Goal: Find specific page/section: Find specific page/section

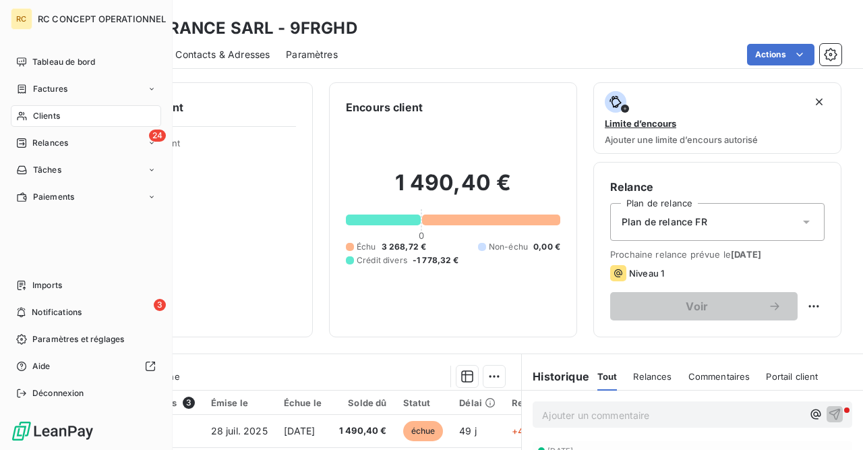
click at [41, 115] on span "Clients" at bounding box center [46, 116] width 27 height 12
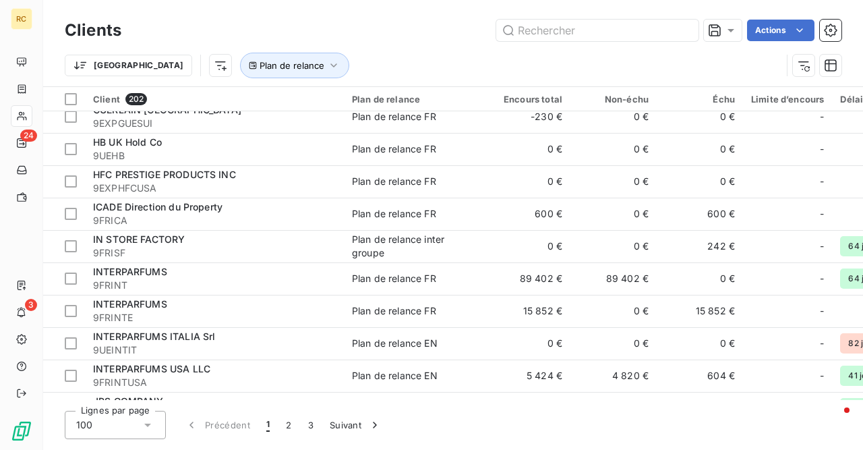
scroll to position [2949, 0]
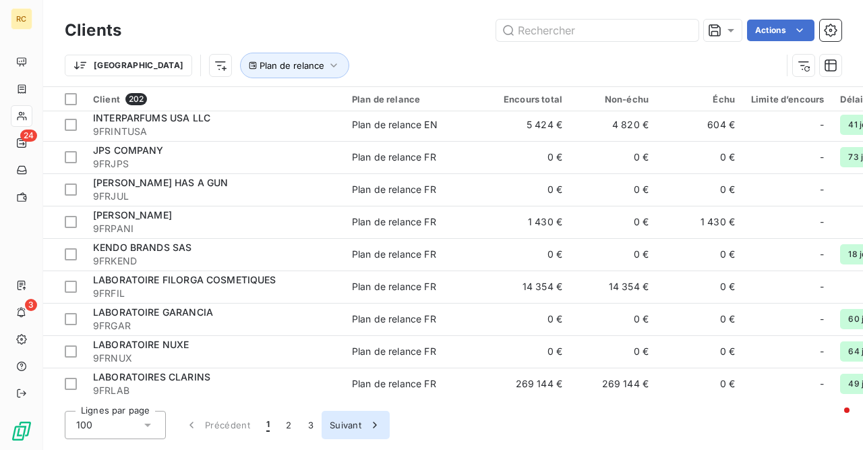
click at [349, 427] on button "Suivant" at bounding box center [356, 425] width 68 height 28
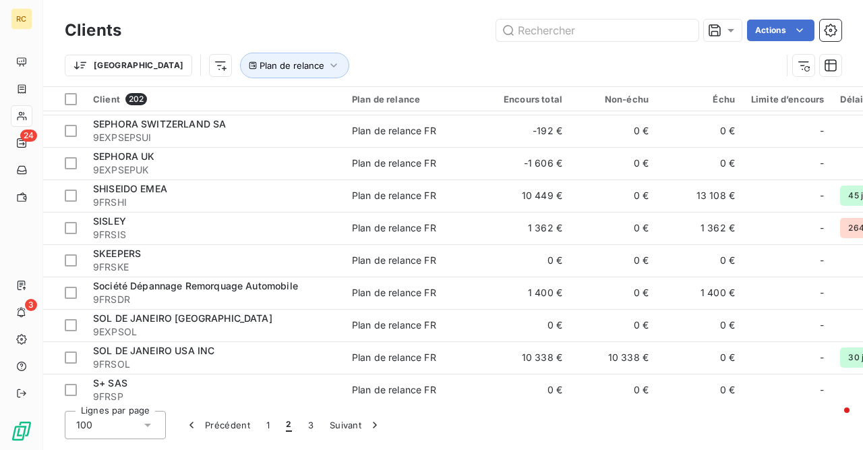
scroll to position [2653, 0]
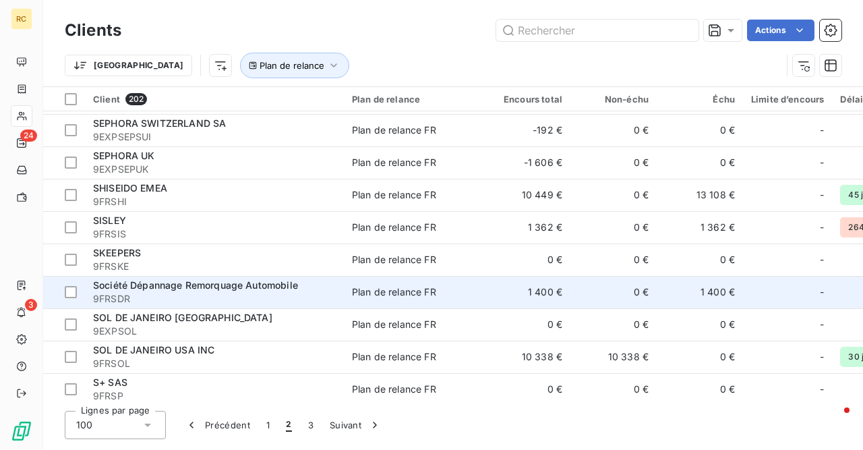
click at [172, 282] on span "Société Dépannage Remorquage Automobile" at bounding box center [195, 284] width 205 height 11
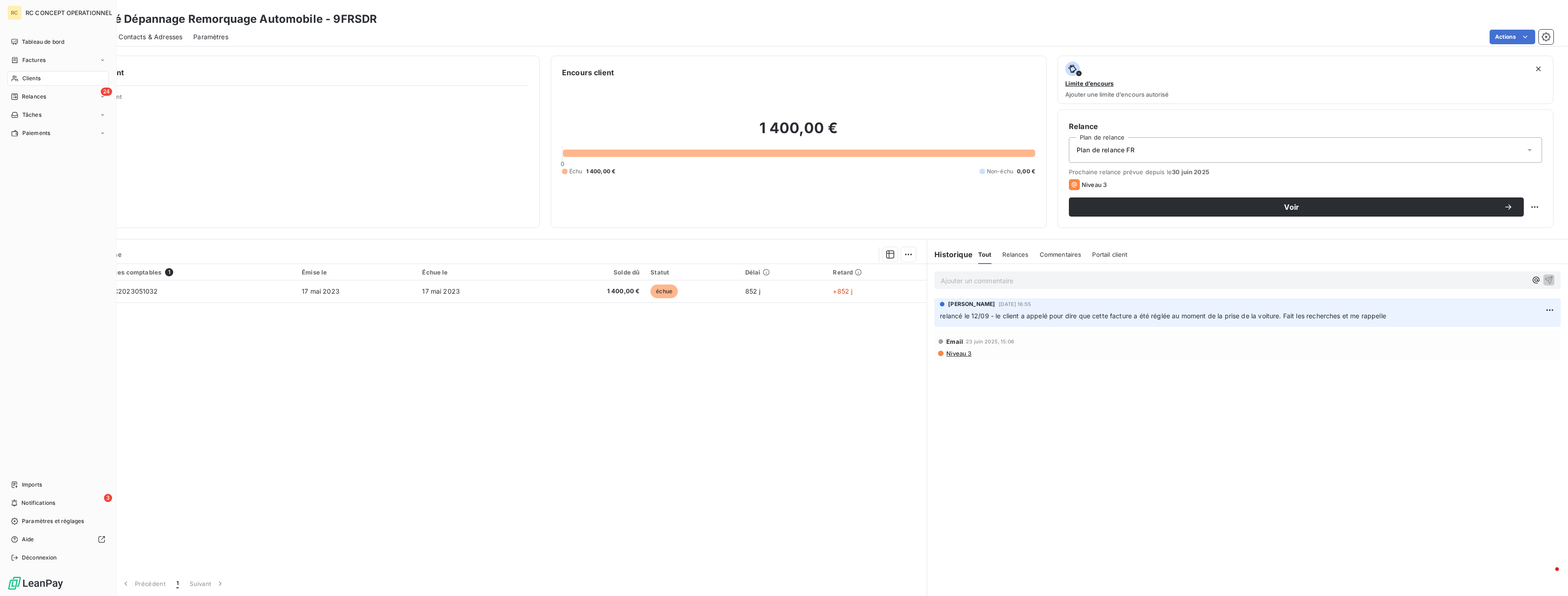
click at [33, 78] on span "Clients" at bounding box center [31, 78] width 18 height 8
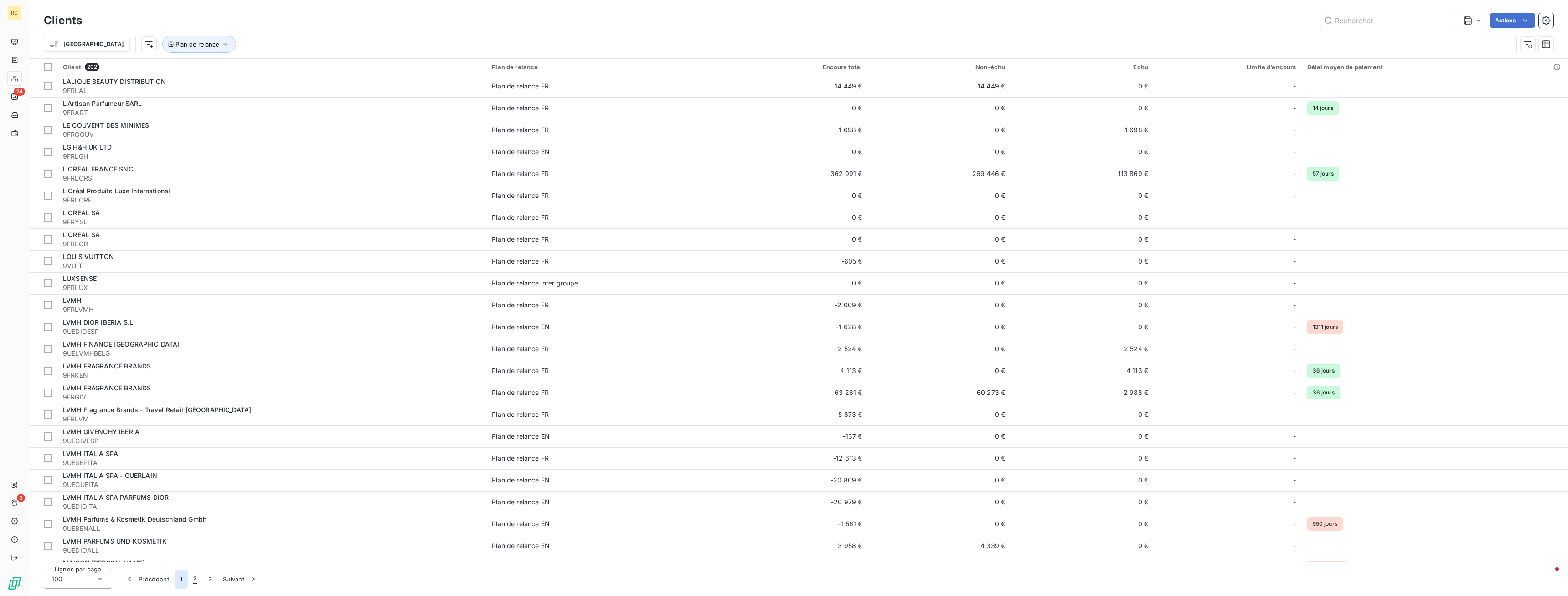
click at [181, 303] on button "1" at bounding box center [181, 579] width 14 height 19
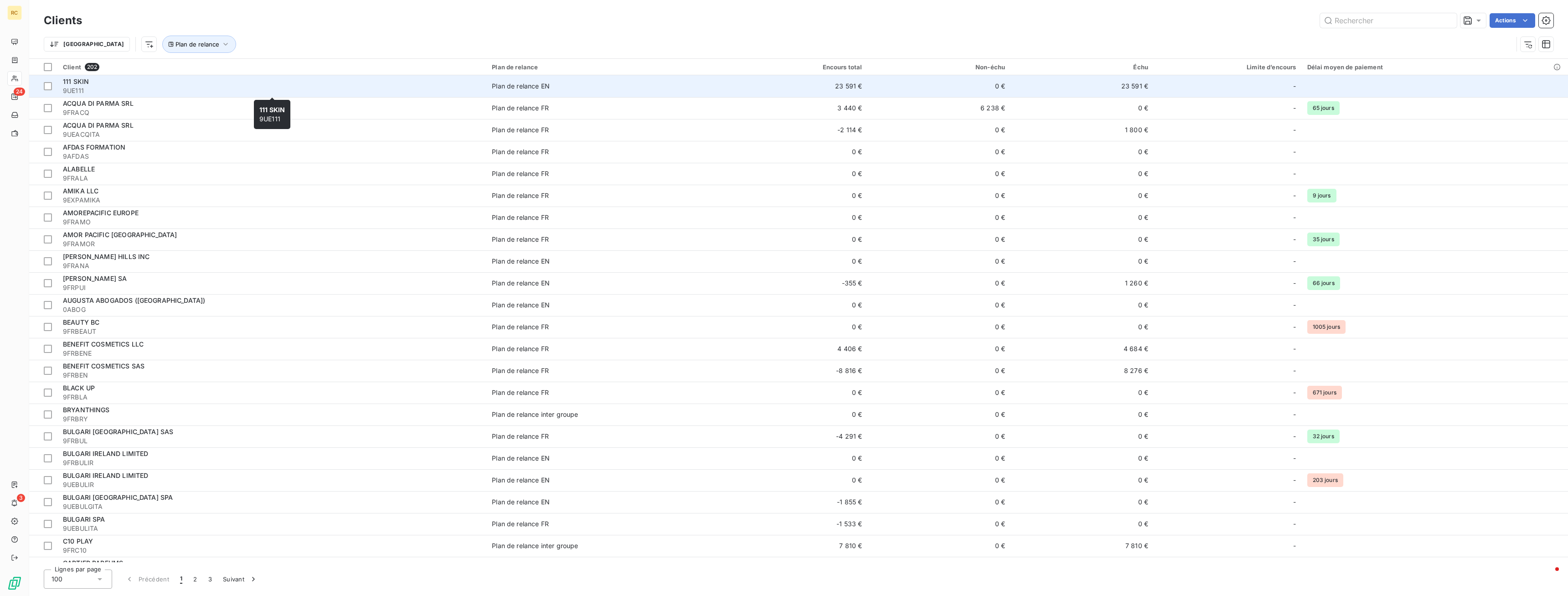
click at [80, 86] on span "9UE111" at bounding box center [272, 91] width 418 height 9
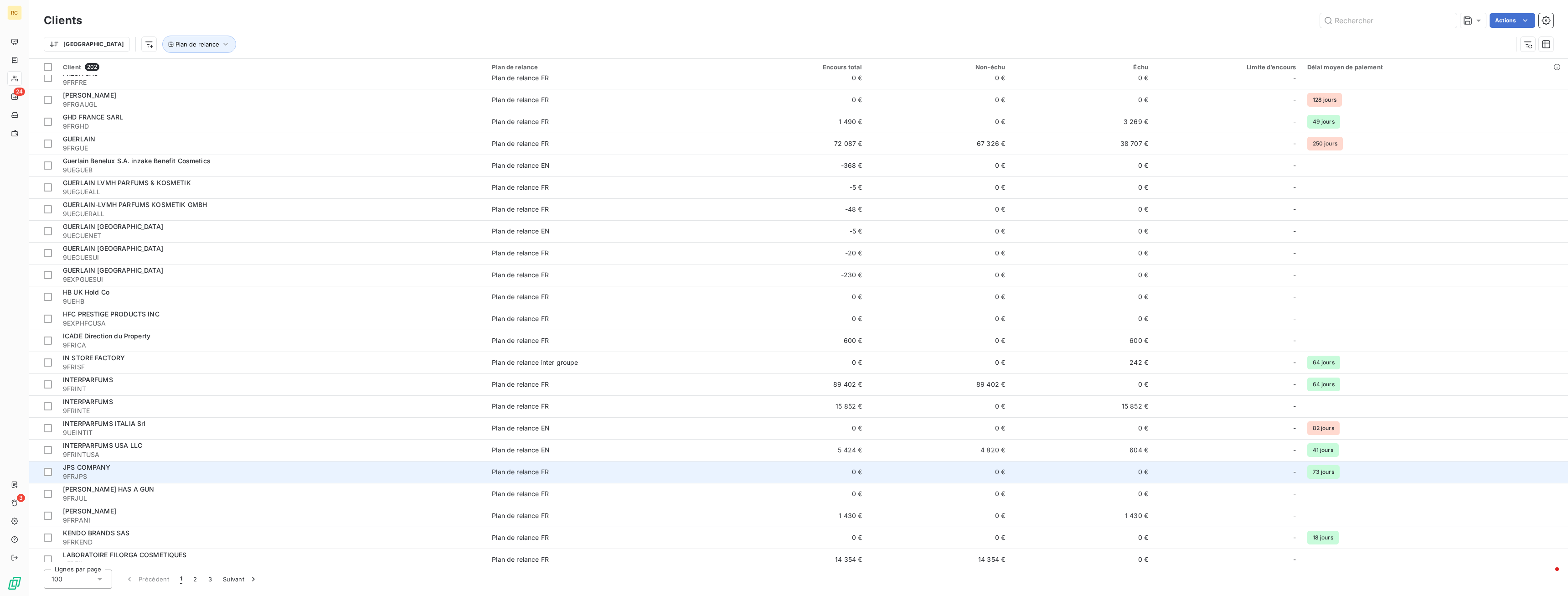
scroll to position [1702, 0]
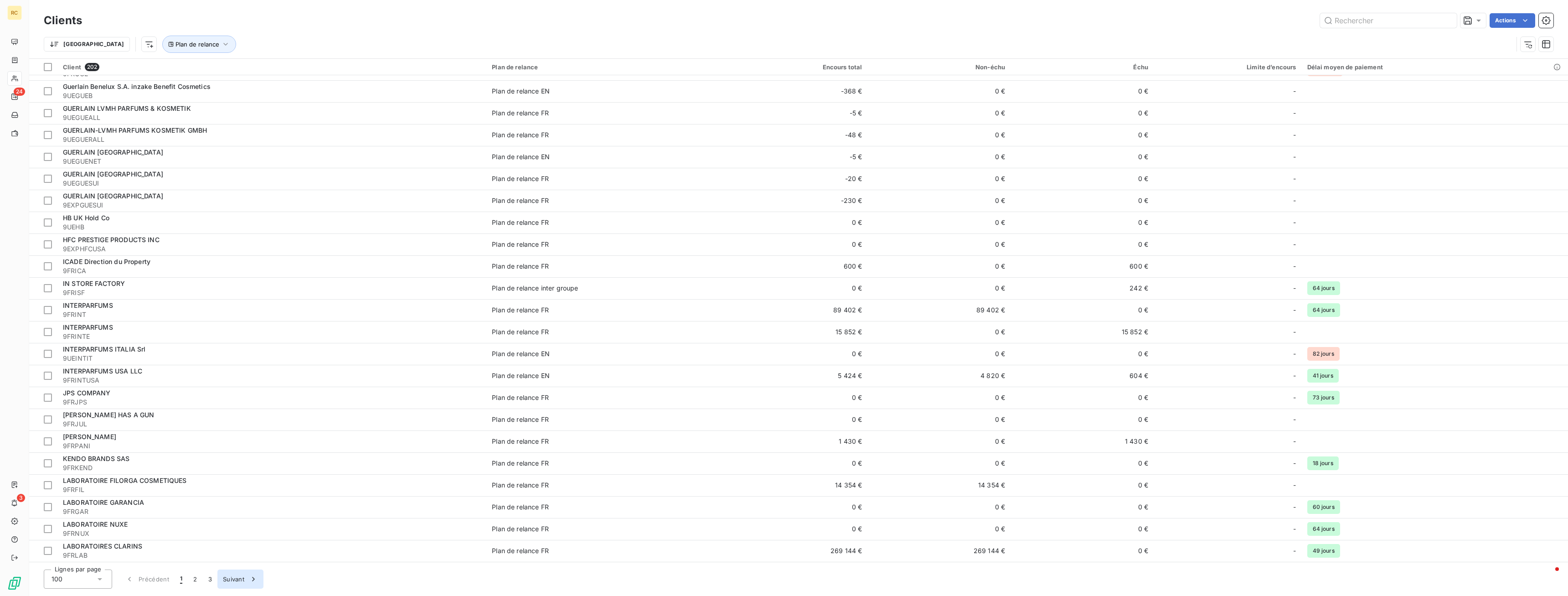
click at [234, 303] on button "Suivant" at bounding box center [241, 579] width 46 height 19
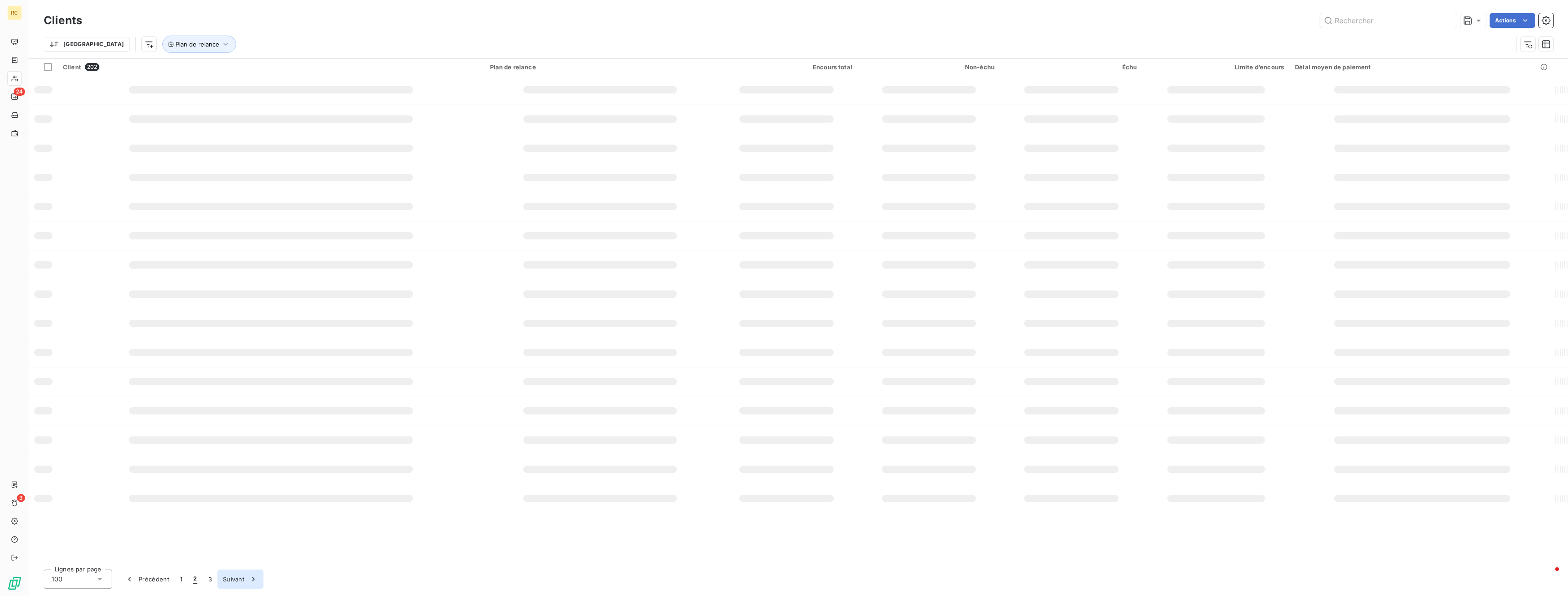
scroll to position [0, 0]
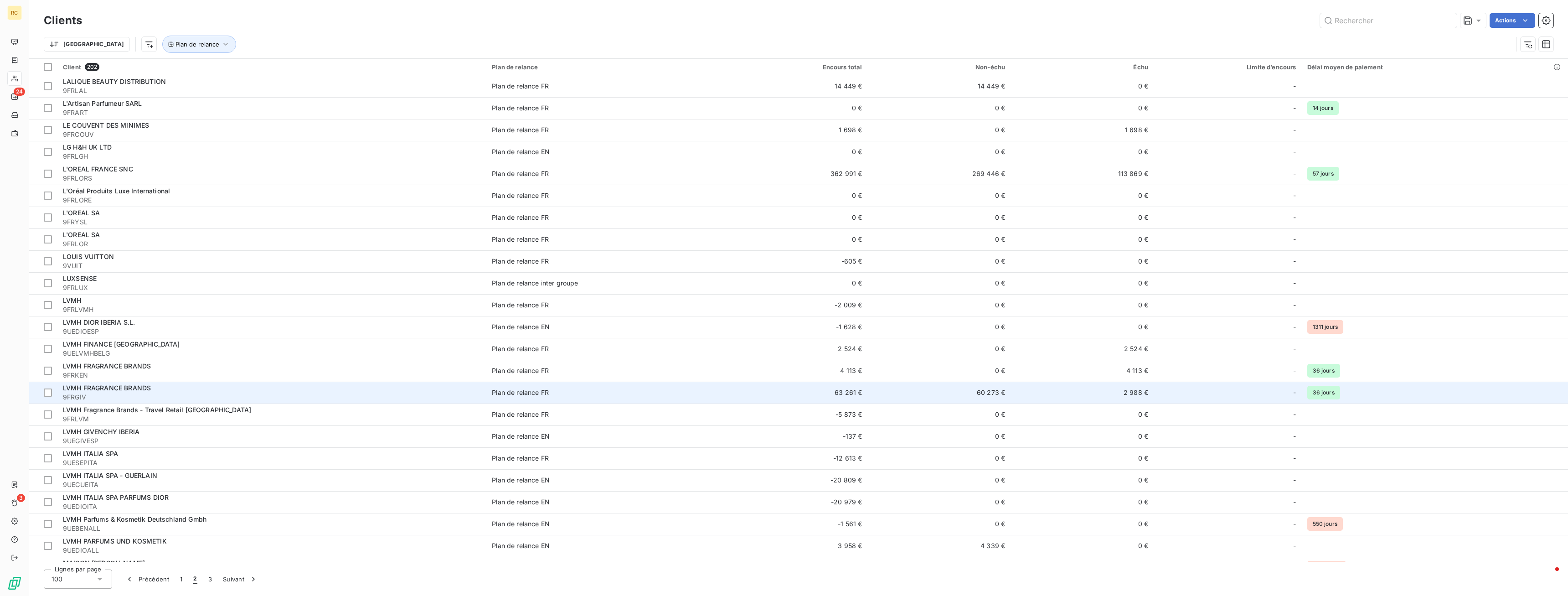
click at [583, 303] on td "2 988 €" at bounding box center [1082, 393] width 143 height 22
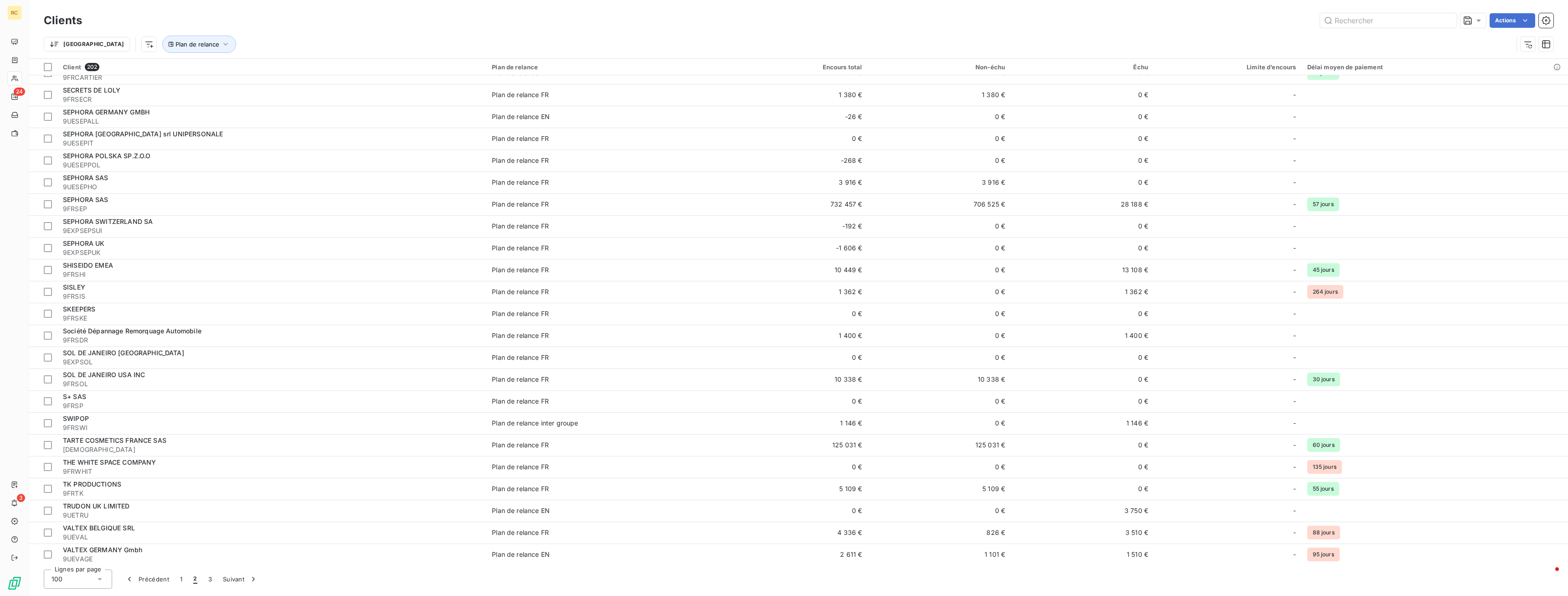
scroll to position [1702, 0]
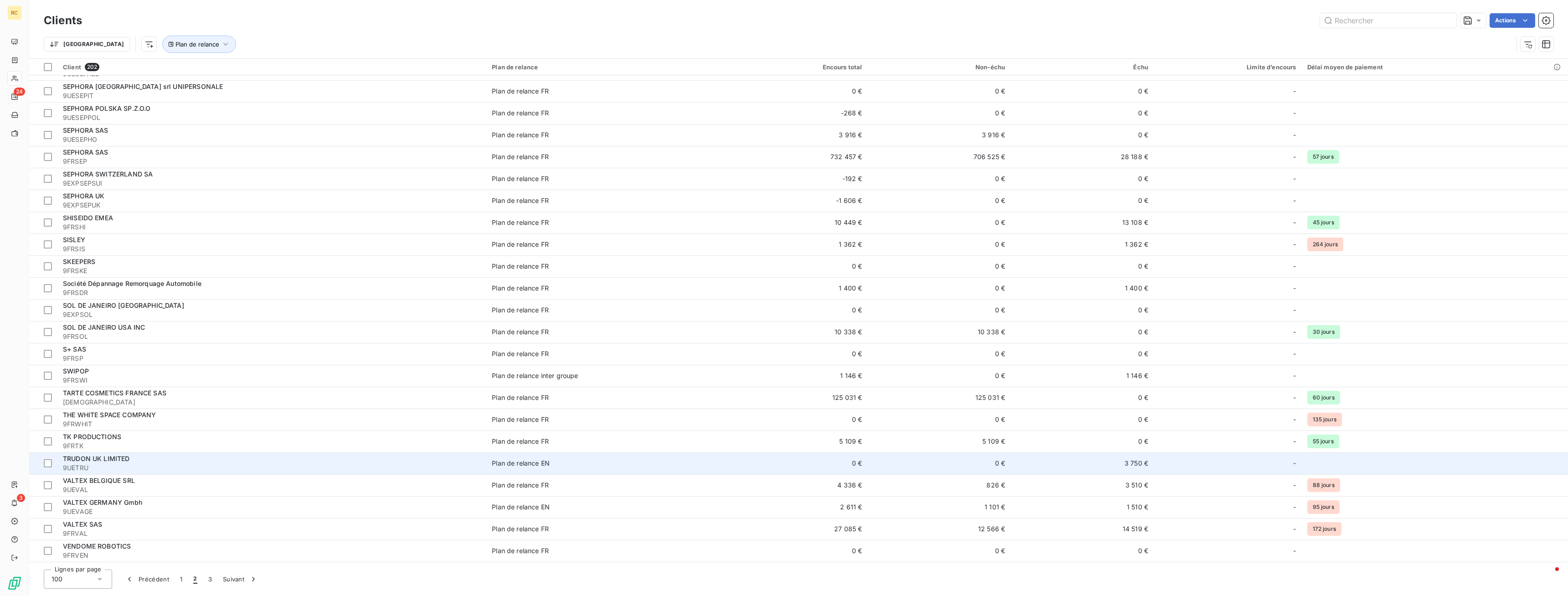
click at [583, 303] on td "3 750 €" at bounding box center [1082, 463] width 143 height 22
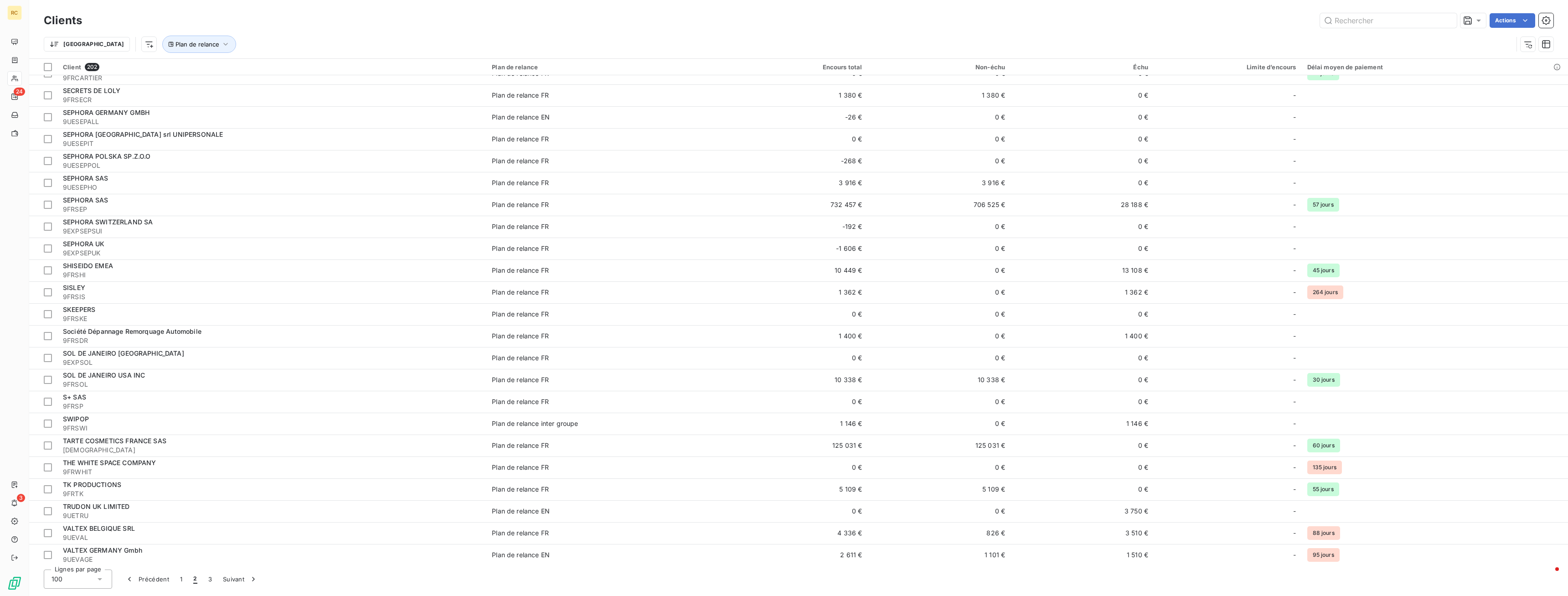
scroll to position [1702, 0]
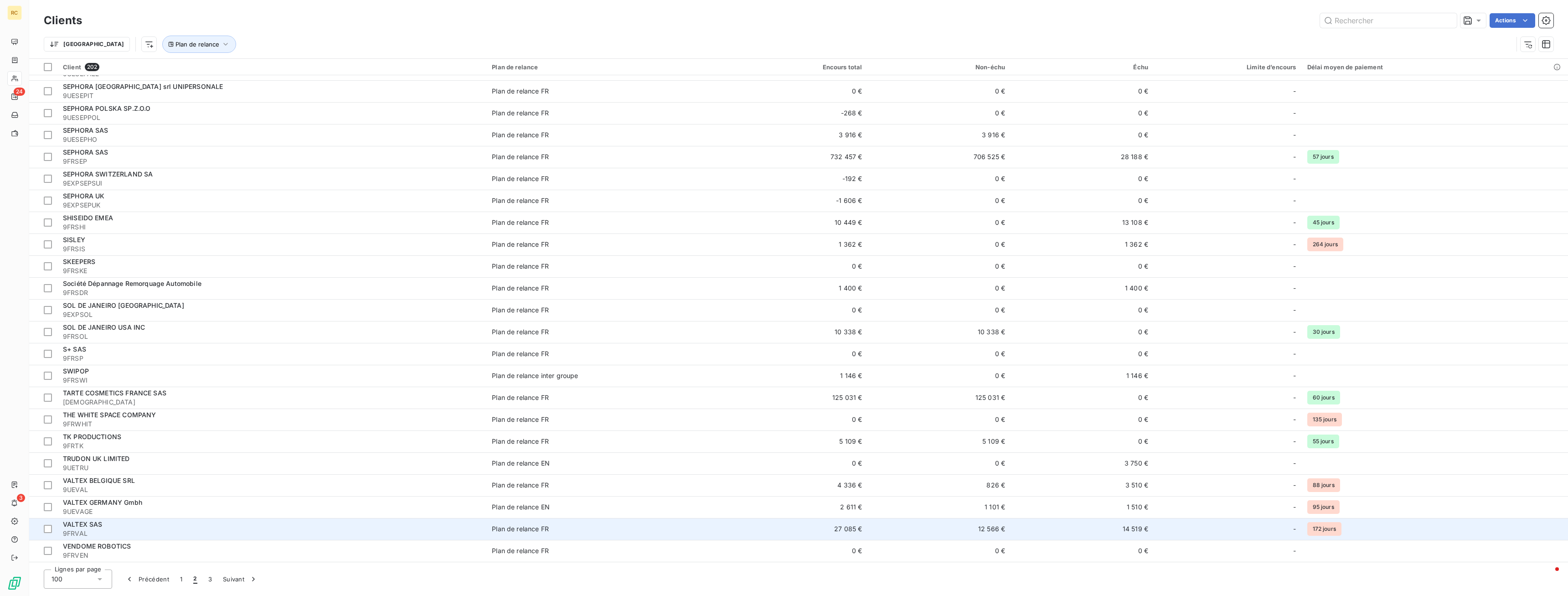
click at [88, 303] on span "VALTEX SAS" at bounding box center [82, 524] width 40 height 7
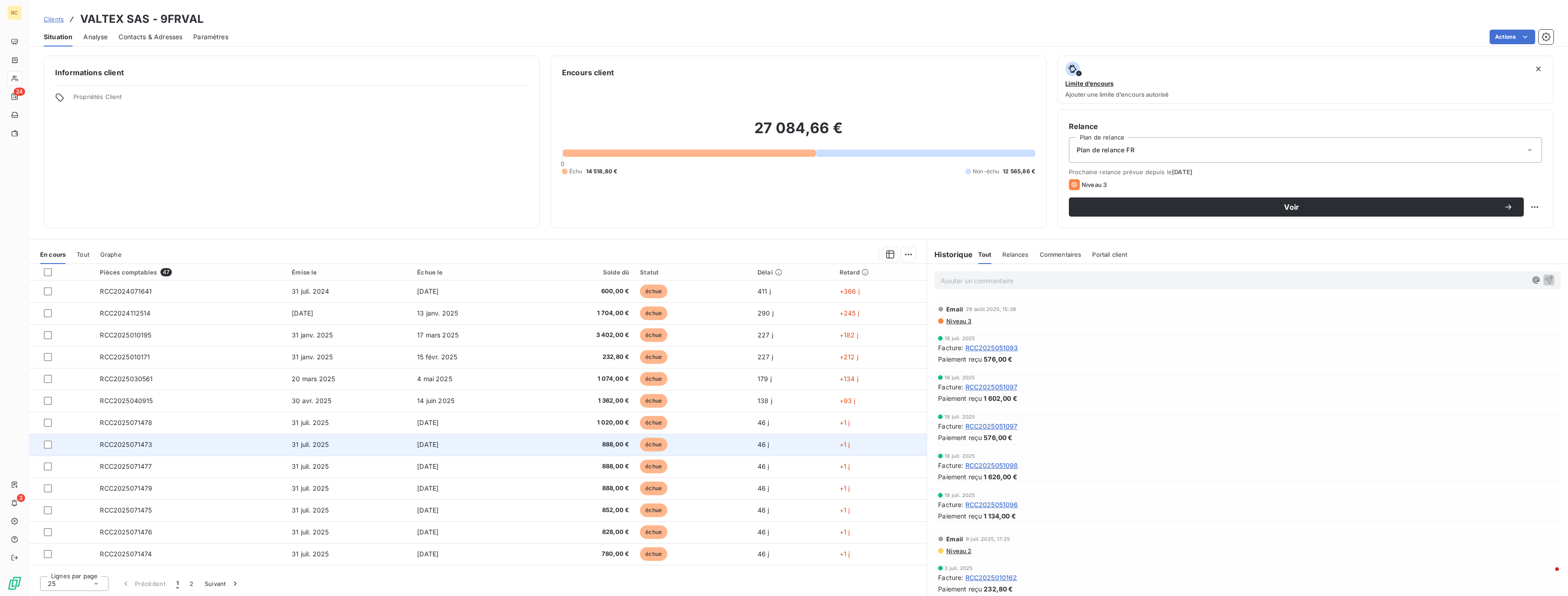
scroll to position [259, 0]
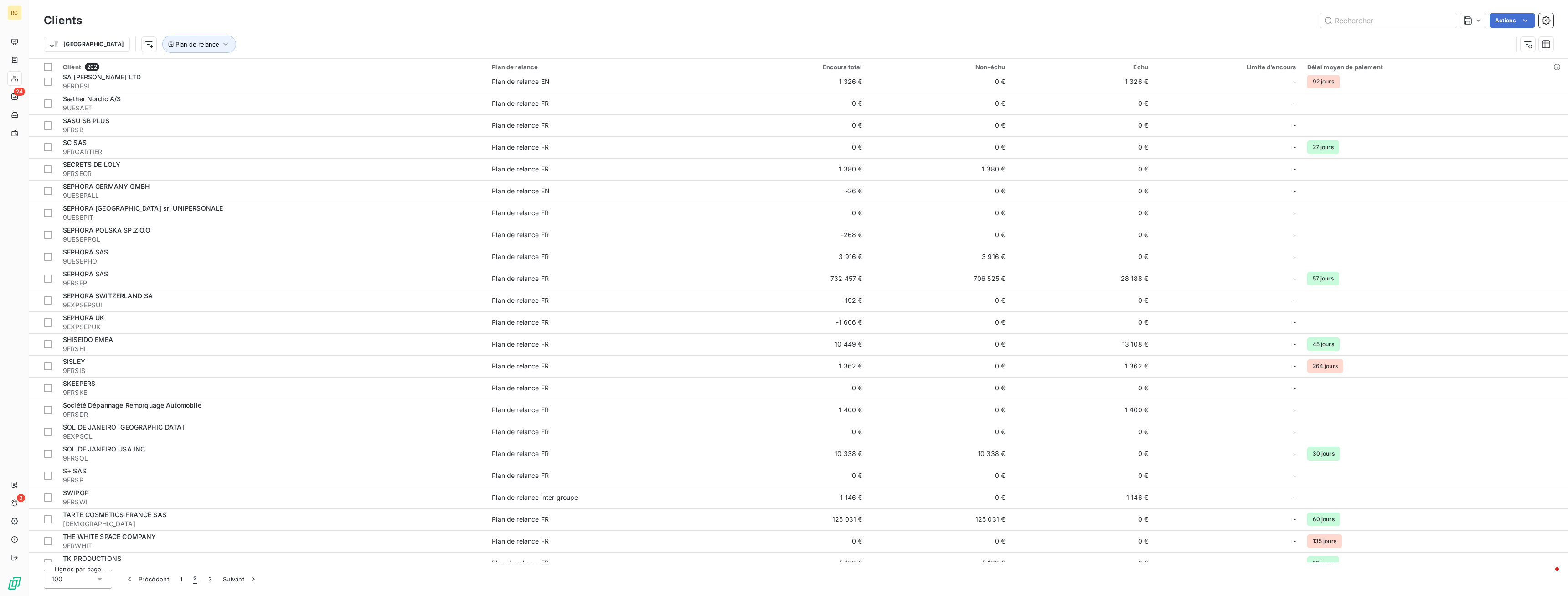
scroll to position [1702, 0]
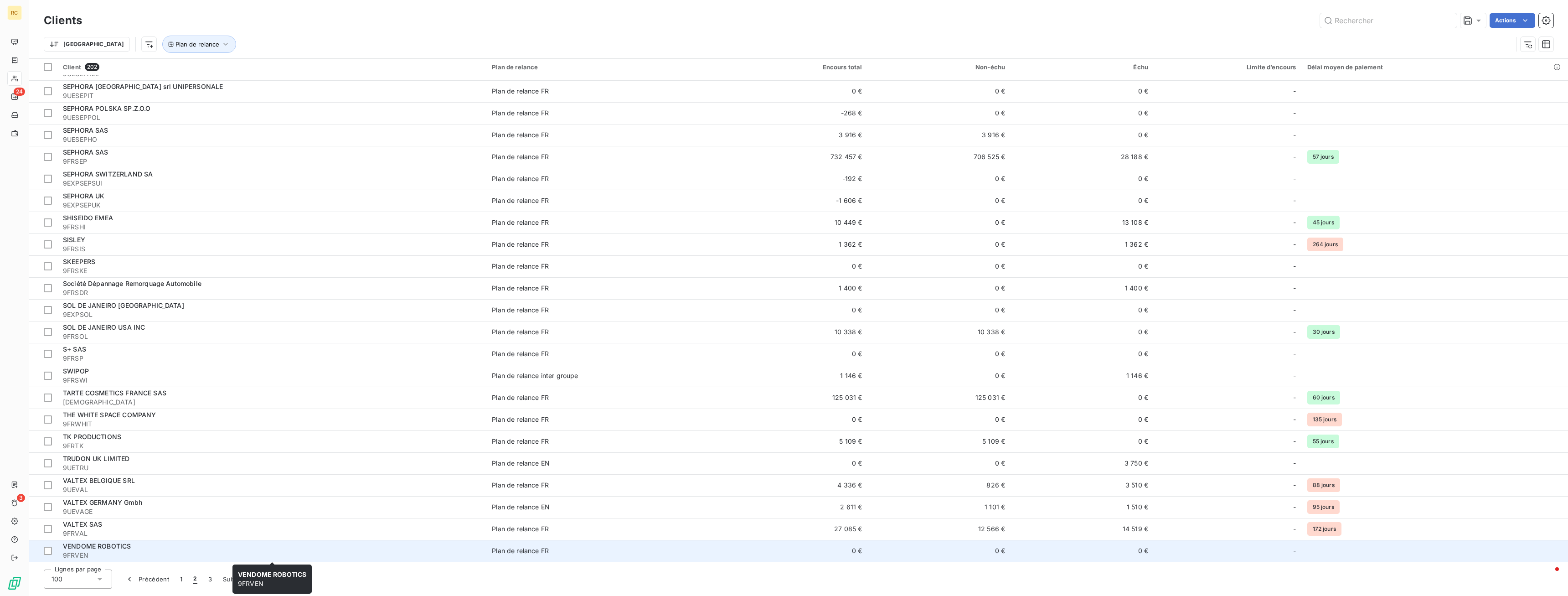
click at [110, 303] on span "VENDOME ROBOTICS" at bounding box center [97, 545] width 68 height 7
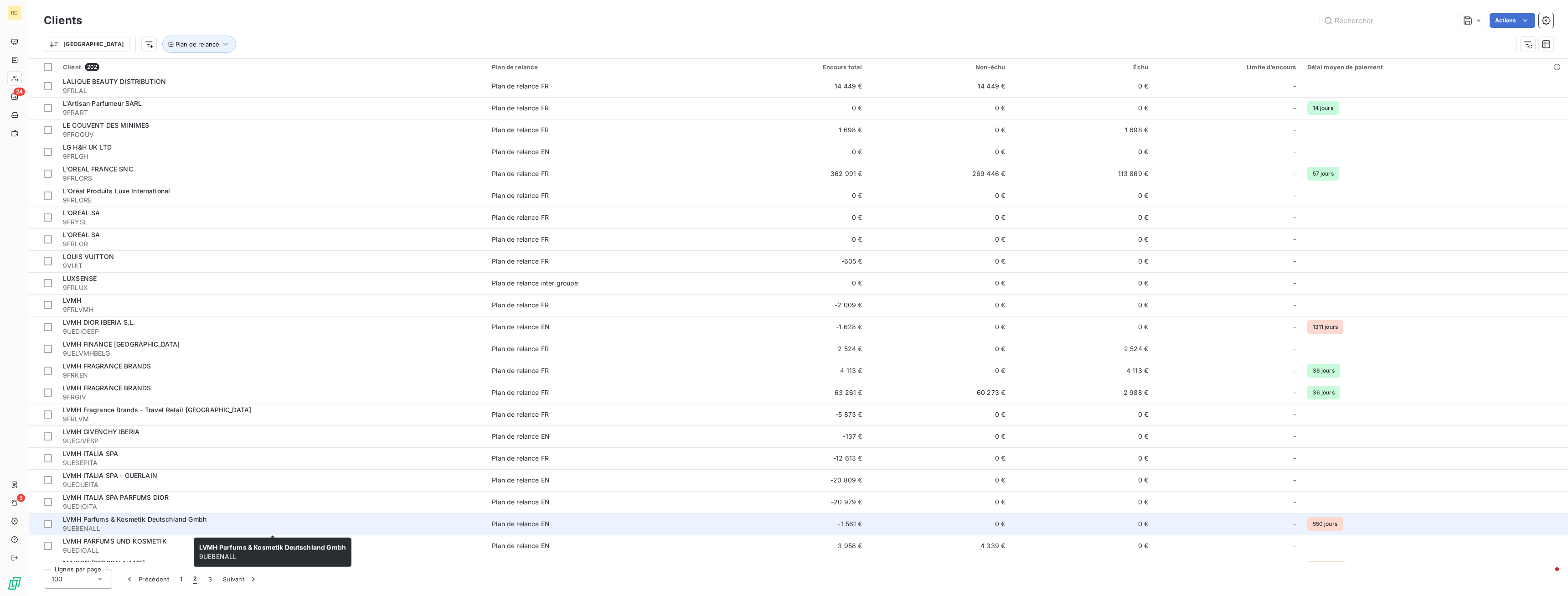
click at [111, 303] on span "9UEBENALL" at bounding box center [272, 528] width 418 height 9
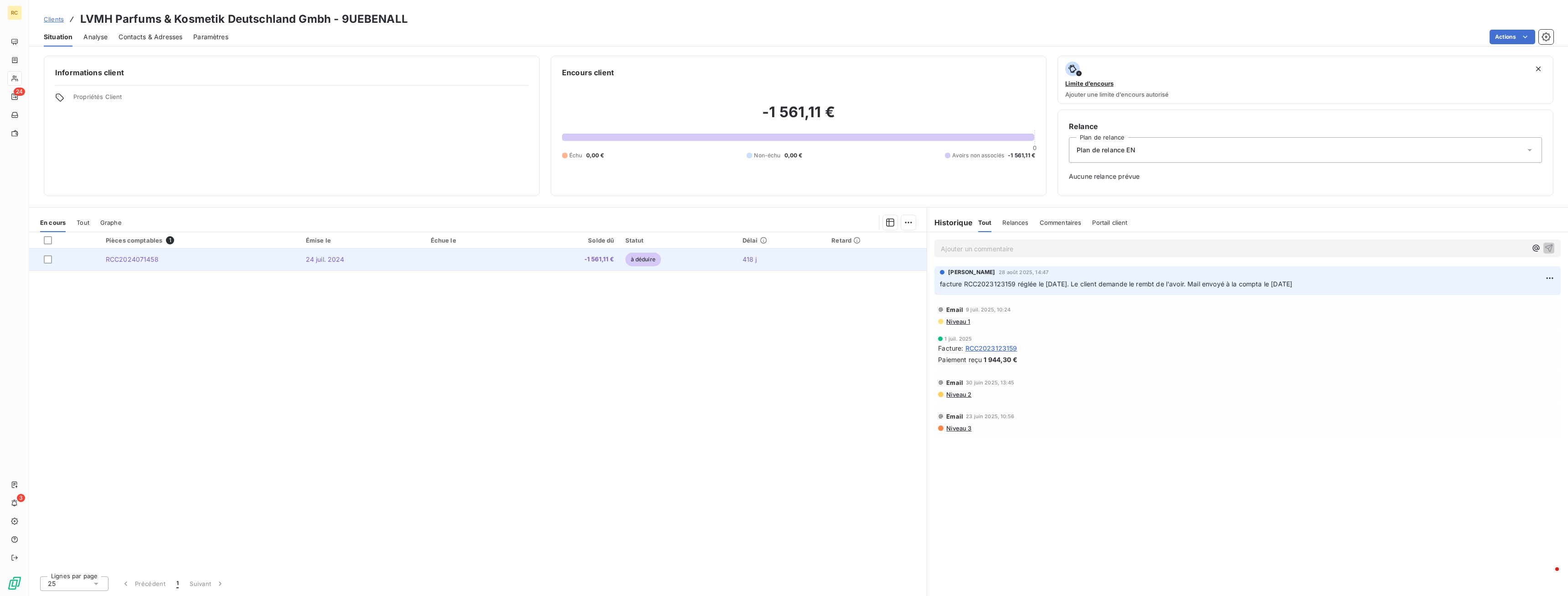
click at [136, 259] on span "RCC2024071458" at bounding box center [132, 259] width 53 height 7
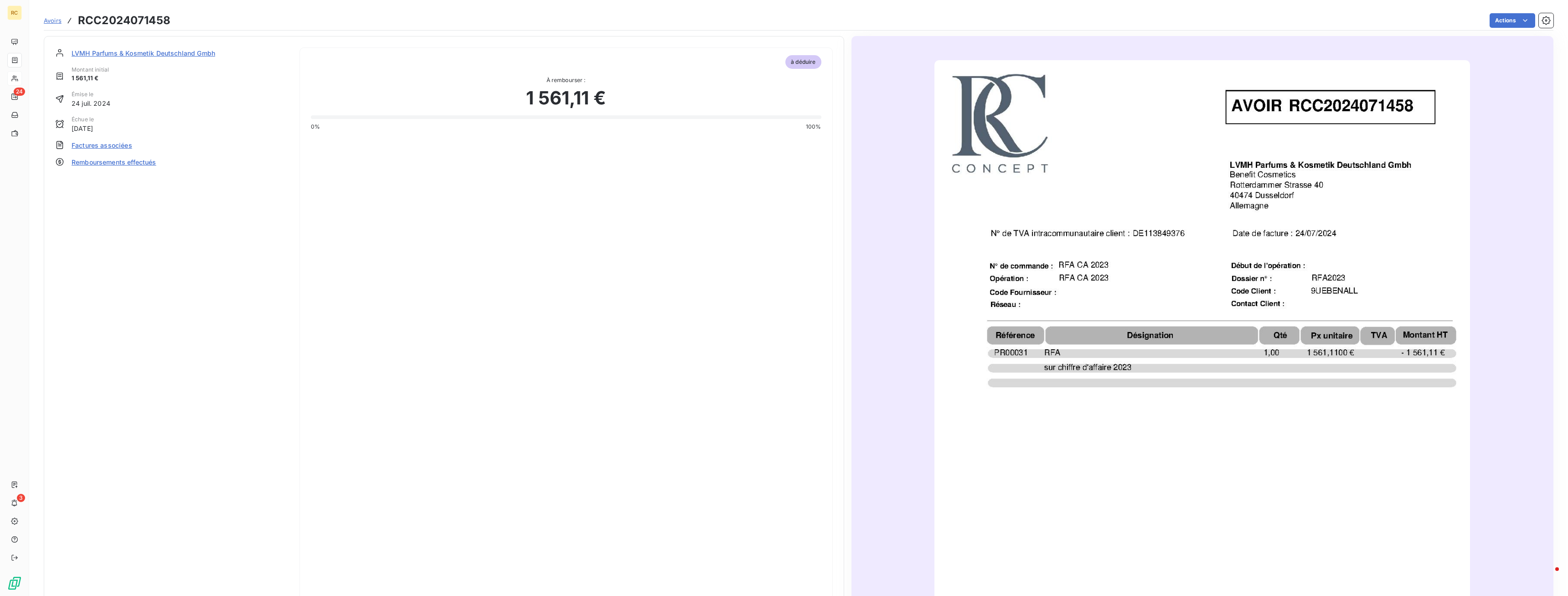
scroll to position [140, 0]
